Goal: Information Seeking & Learning: Learn about a topic

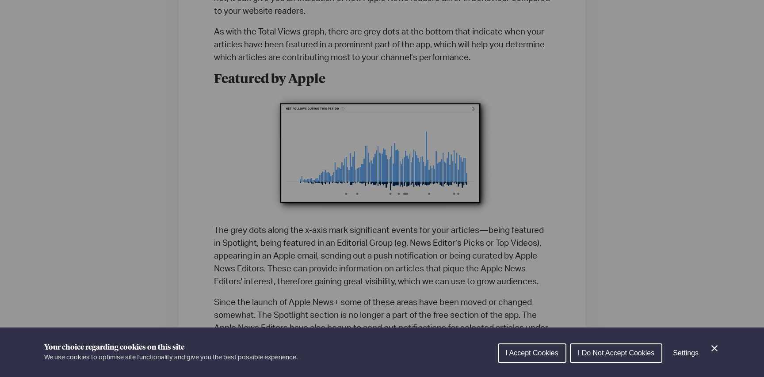
scroll to position [1674, 0]
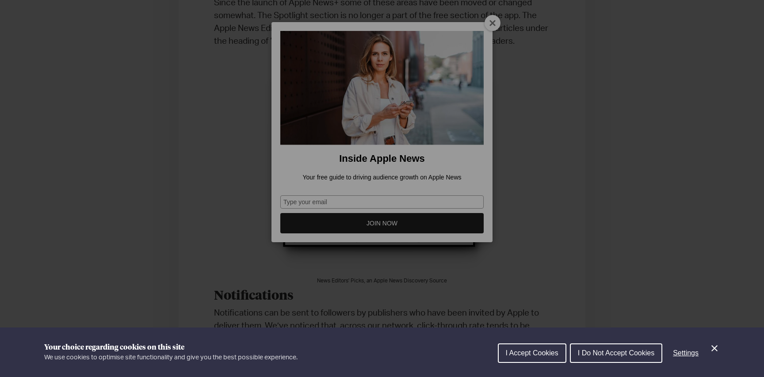
click at [550, 356] on span "I Accept Cookies" at bounding box center [532, 353] width 53 height 8
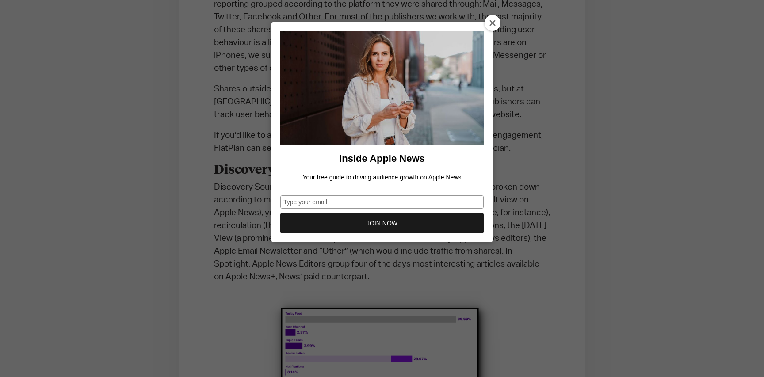
scroll to position [2211, 0]
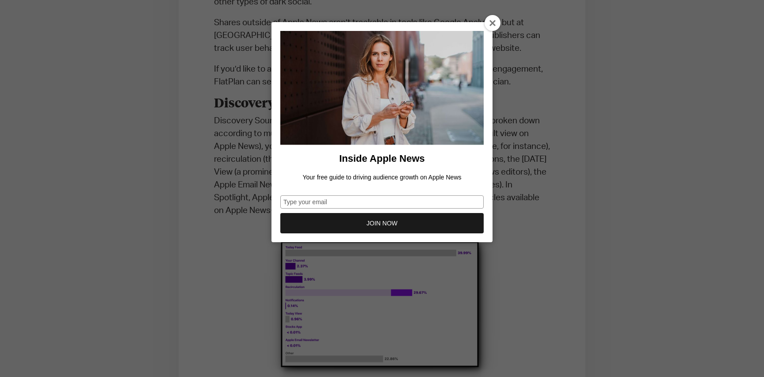
click at [490, 21] on icon at bounding box center [493, 23] width 7 height 7
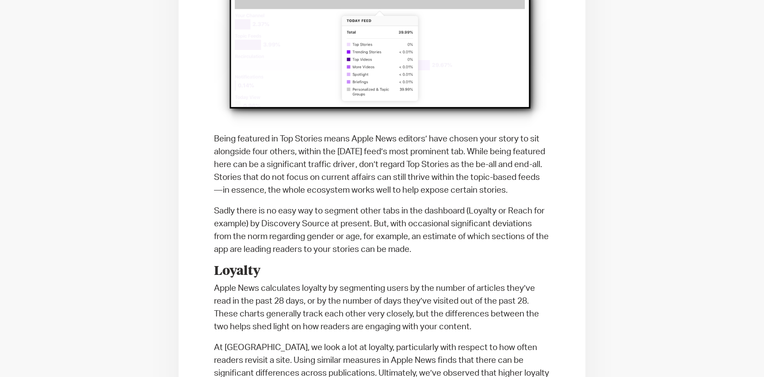
scroll to position [2881, 0]
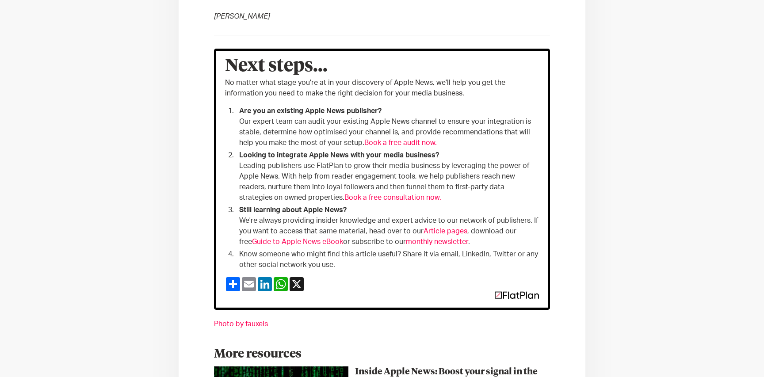
scroll to position [2811, 0]
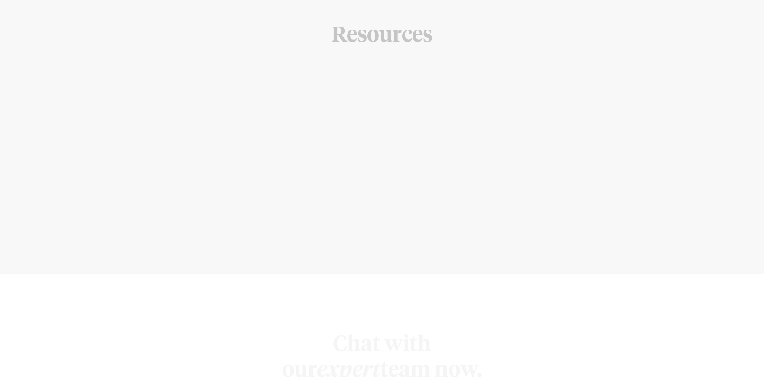
scroll to position [3582, 0]
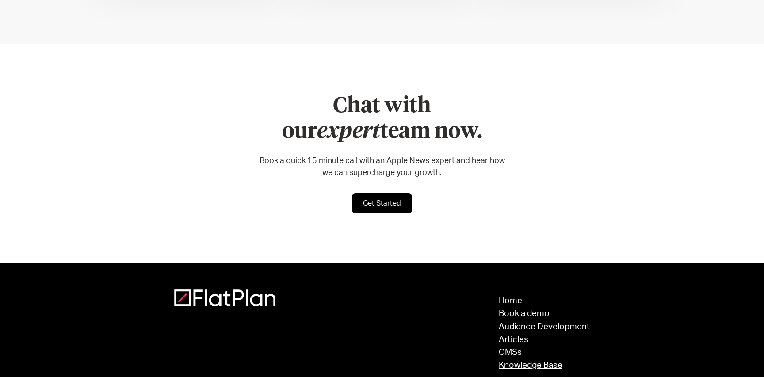
click at [522, 361] on link "Knowledge Base" at bounding box center [544, 365] width 91 height 8
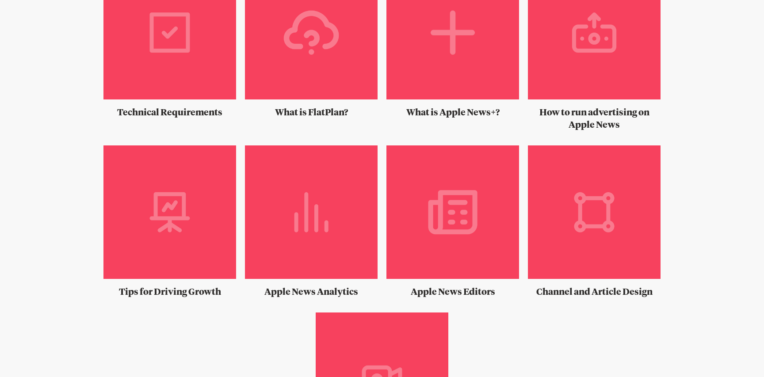
scroll to position [701, 0]
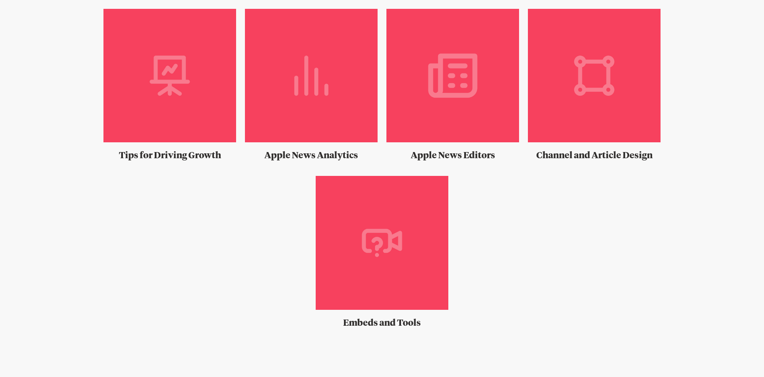
click at [310, 92] on img at bounding box center [311, 79] width 133 height 141
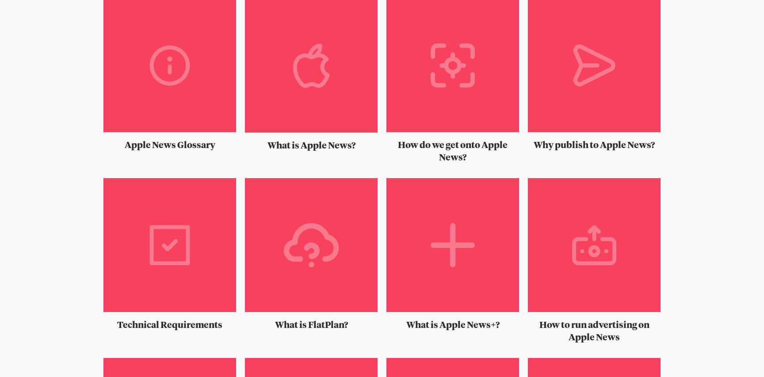
scroll to position [339, 0]
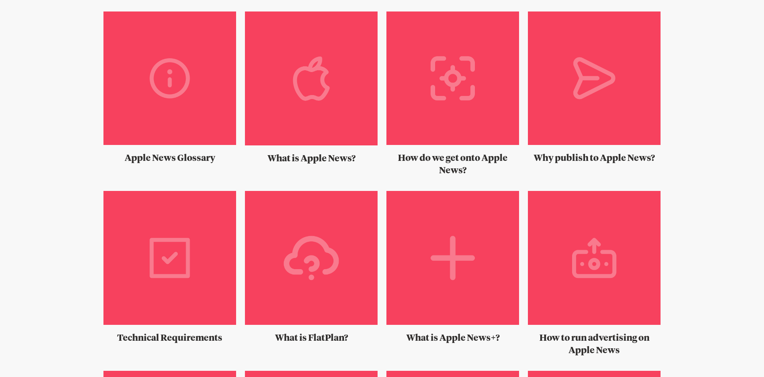
click at [157, 73] on img at bounding box center [169, 81] width 133 height 141
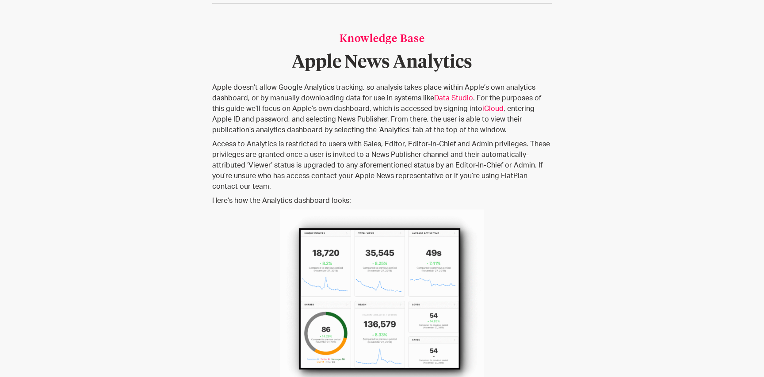
scroll to position [23, 0]
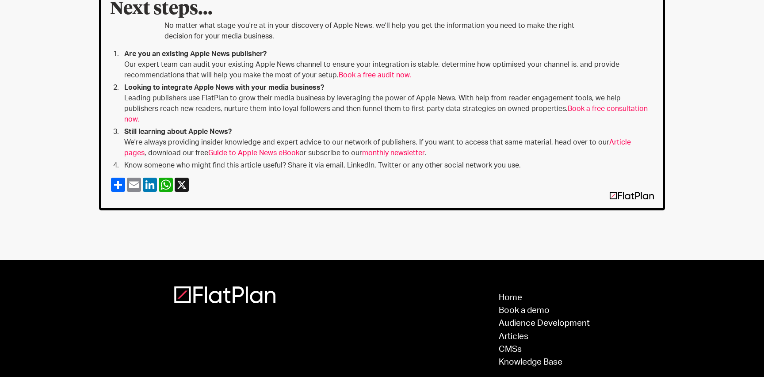
scroll to position [976, 0]
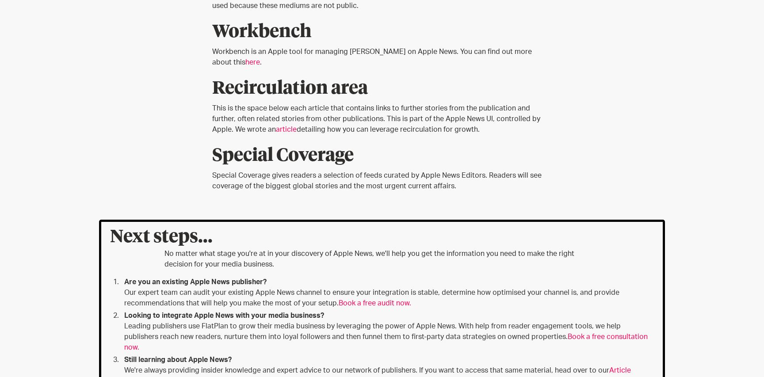
drag, startPoint x: 301, startPoint y: 111, endPoint x: 311, endPoint y: 115, distance: 10.6
click at [301, 111] on p "This is the space below each article that contains links to further stories fro…" at bounding box center [382, 119] width 340 height 32
click at [276, 127] on link "article" at bounding box center [286, 129] width 21 height 7
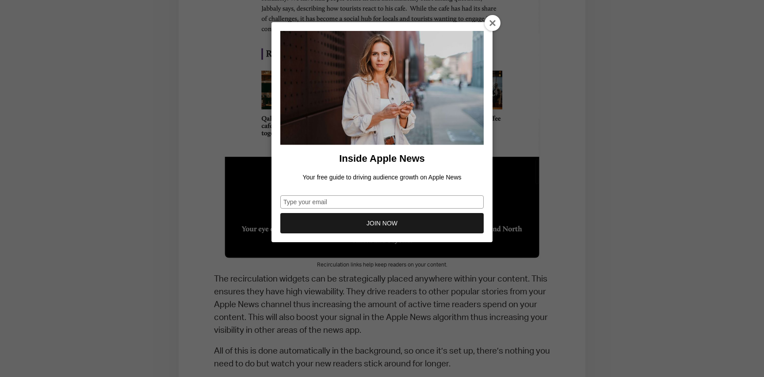
scroll to position [687, 0]
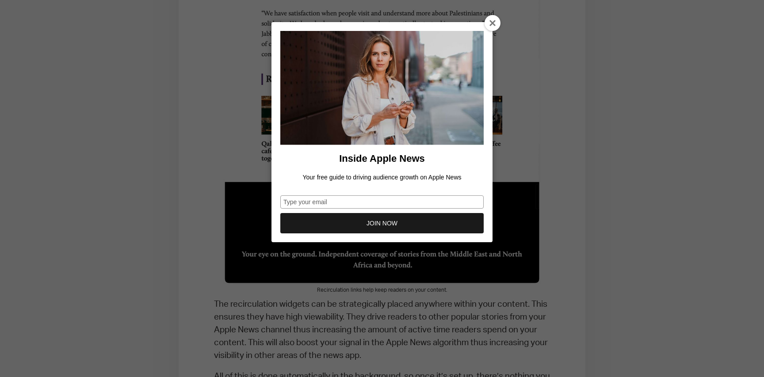
click at [494, 21] on icon at bounding box center [493, 23] width 7 height 7
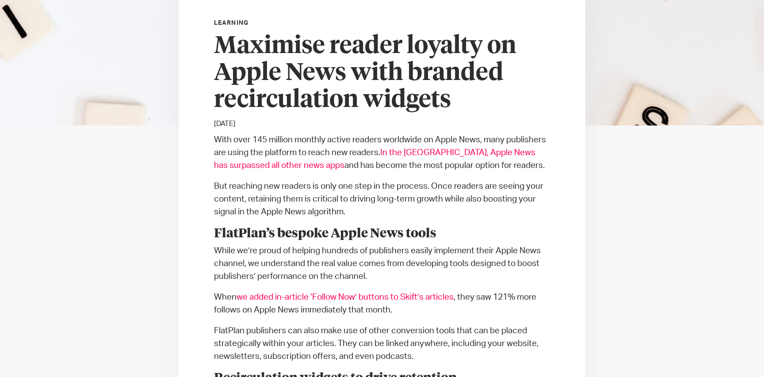
scroll to position [223, 0]
